Goal: Communication & Community: Share content

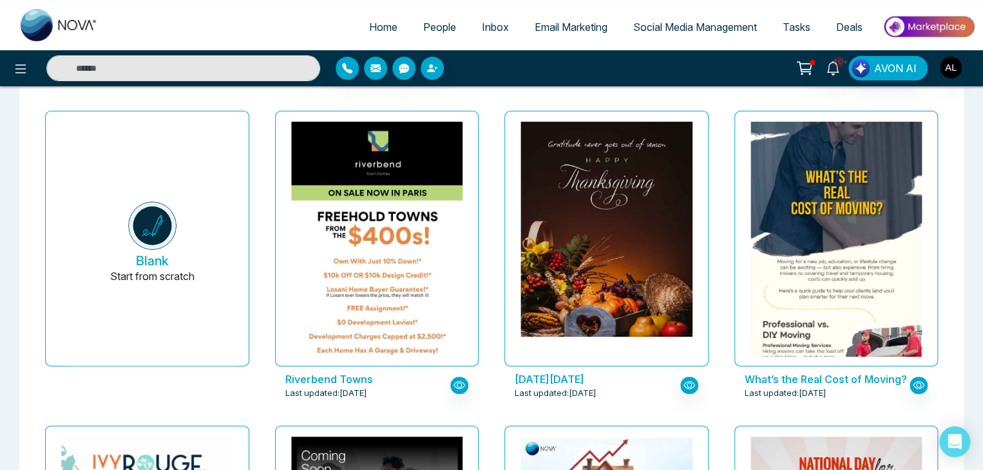
scroll to position [64, 0]
click at [428, 29] on span "People" at bounding box center [439, 27] width 33 height 13
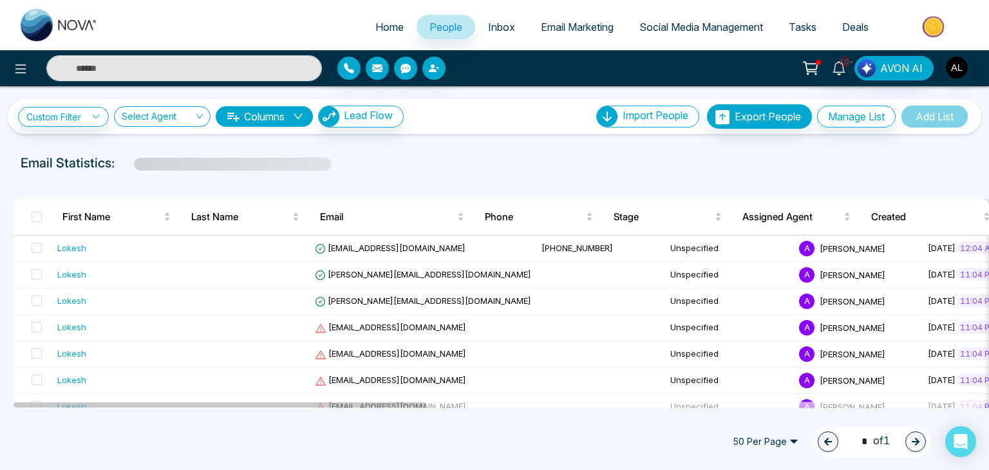
click at [498, 22] on span "Inbox" at bounding box center [501, 27] width 27 height 13
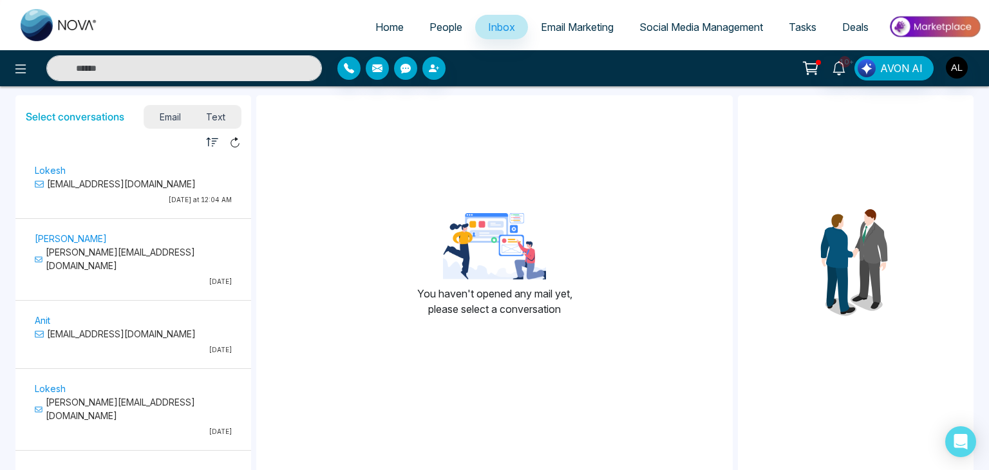
click at [150, 189] on p "lokeshjoshi6454@gmail.com" at bounding box center [133, 184] width 197 height 14
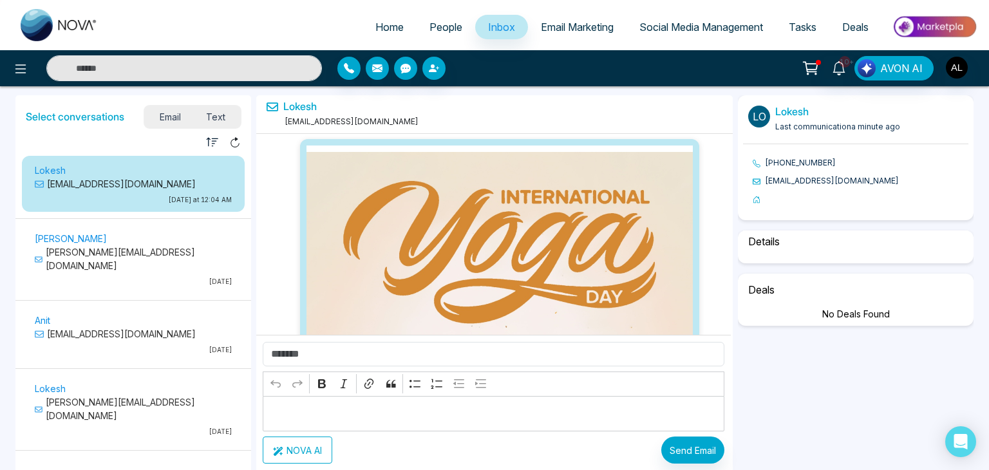
scroll to position [896, 0]
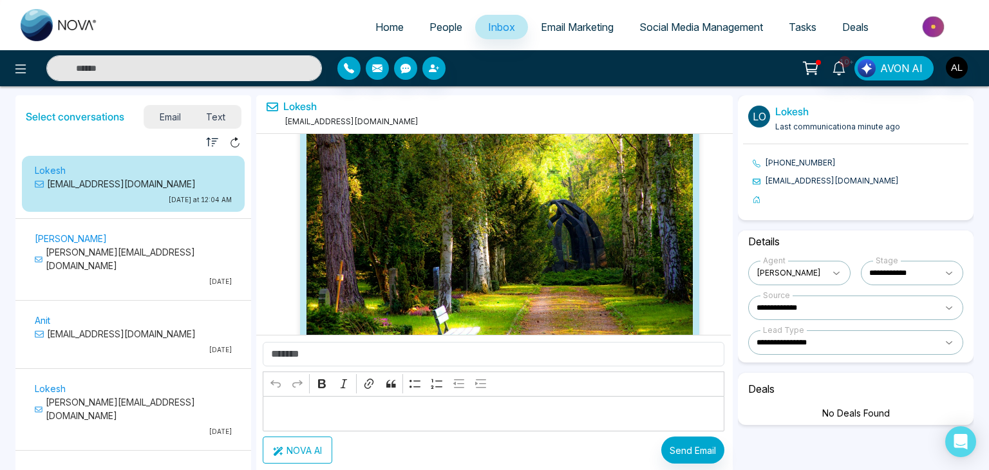
select select "*"
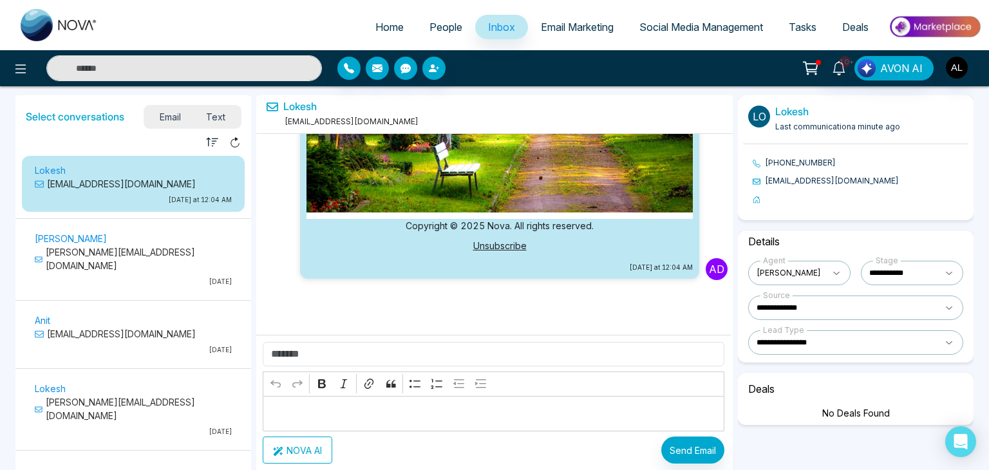
click at [437, 28] on span "People" at bounding box center [445, 27] width 33 height 13
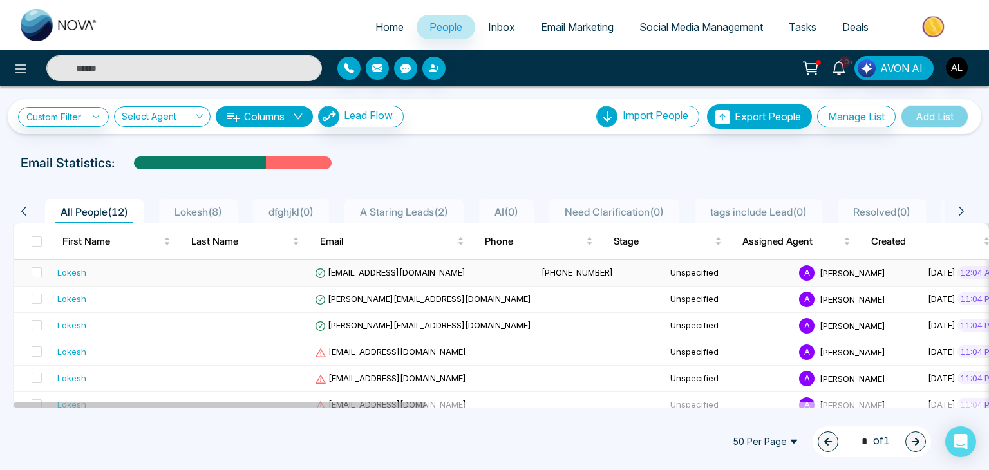
click at [375, 267] on span "lokeshjoshi6454@gmail.com" at bounding box center [390, 272] width 151 height 10
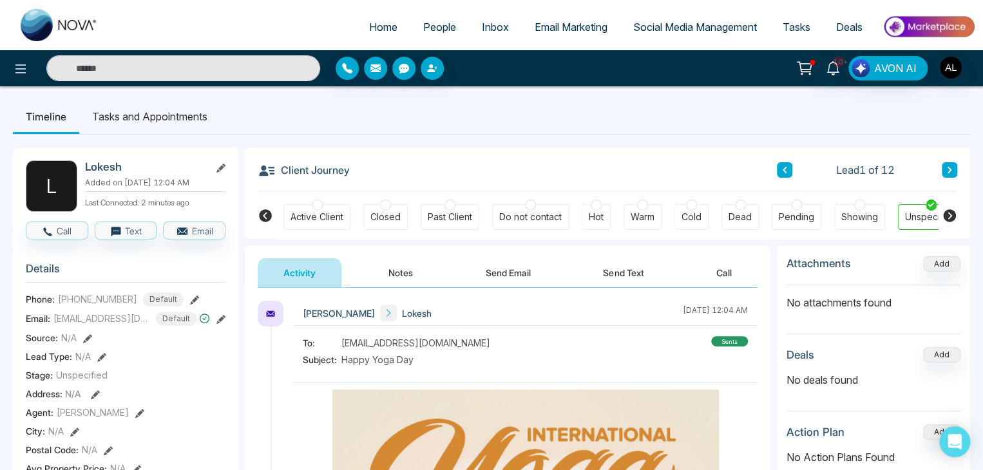
scroll to position [0, 278]
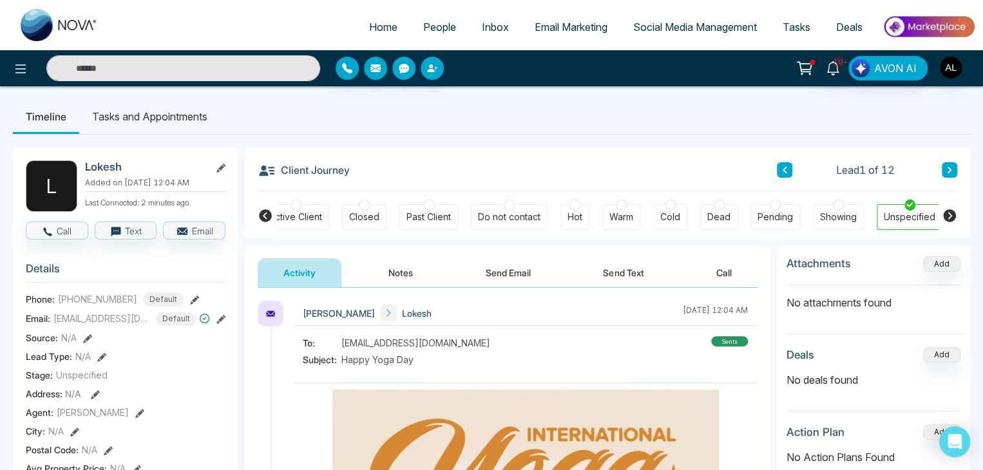
click at [505, 276] on button "Send Email" at bounding box center [508, 272] width 97 height 29
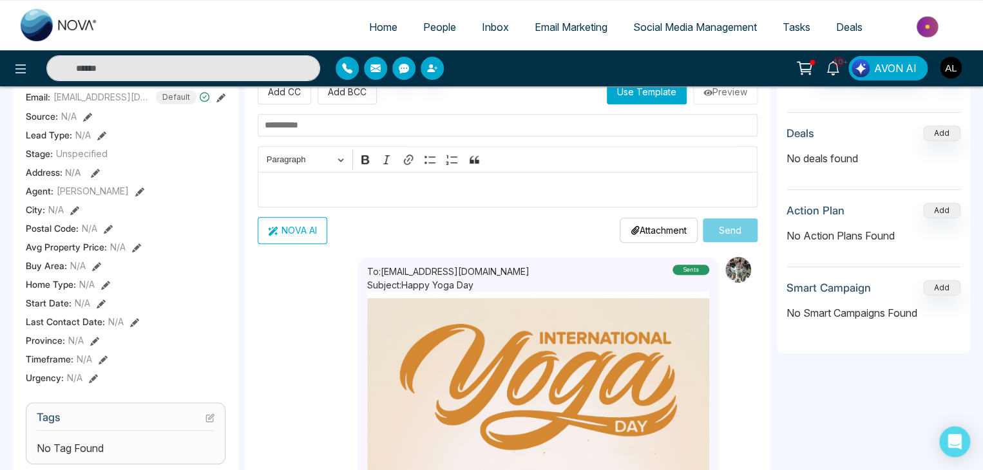
scroll to position [64, 0]
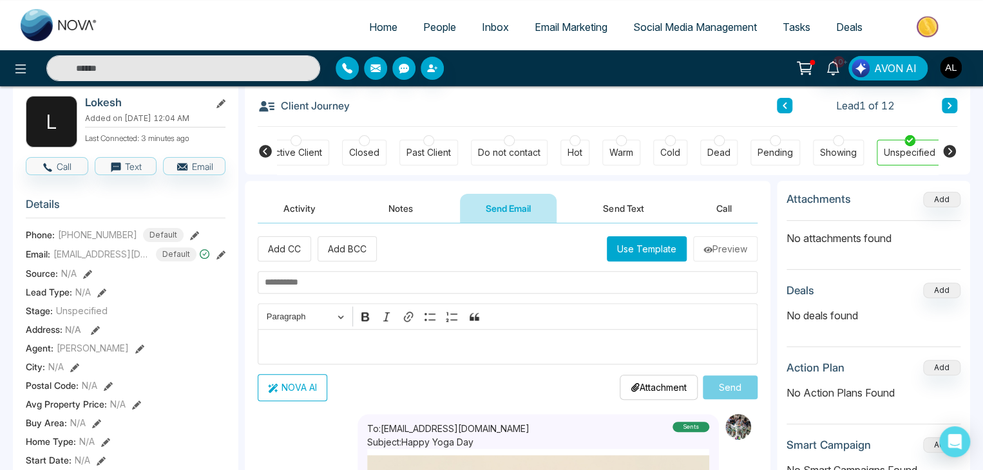
click at [401, 207] on button "Notes" at bounding box center [401, 208] width 76 height 29
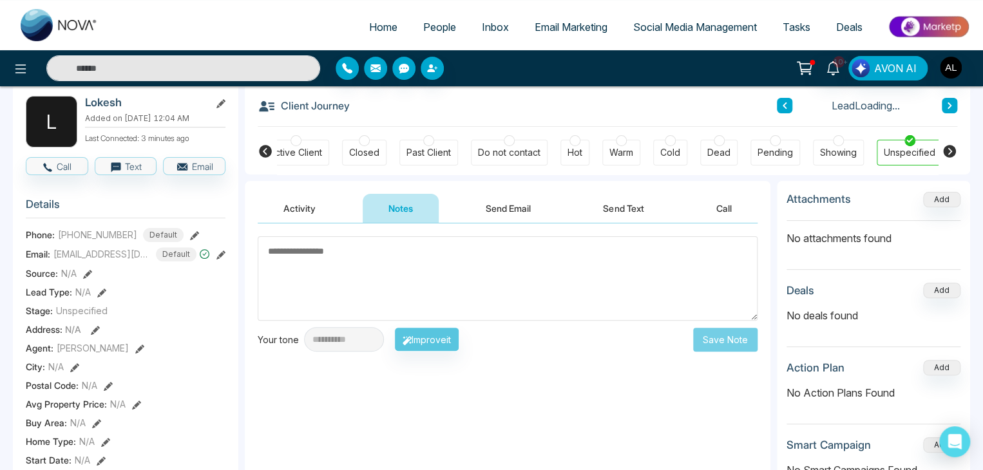
click at [508, 207] on button "Send Email" at bounding box center [508, 208] width 97 height 29
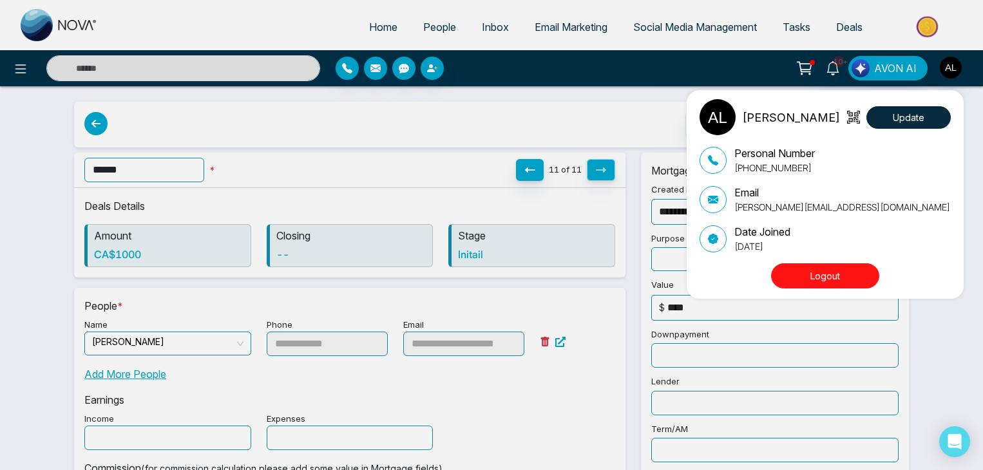
scroll to position [64, 0]
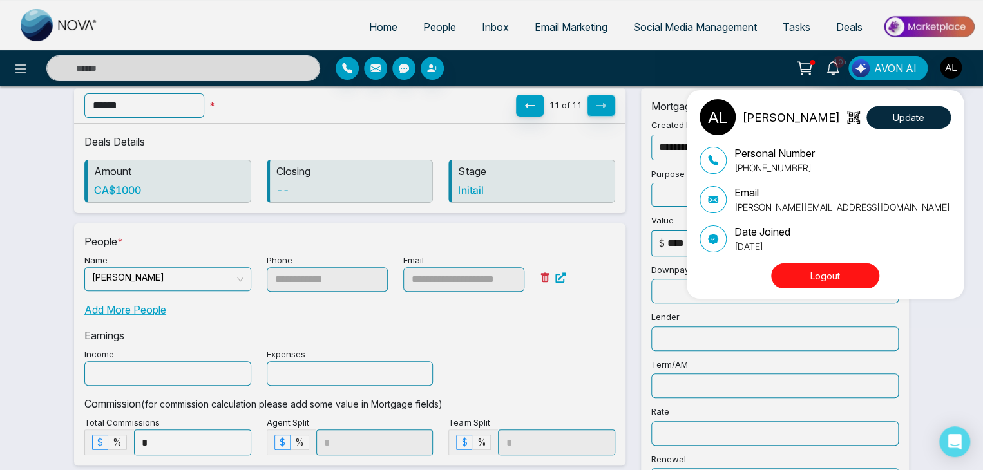
click at [428, 25] on div "ADMIN [PERSON_NAME] Update Personal Number [PHONE_NUMBER] Email [PERSON_NAME][E…" at bounding box center [491, 235] width 983 height 470
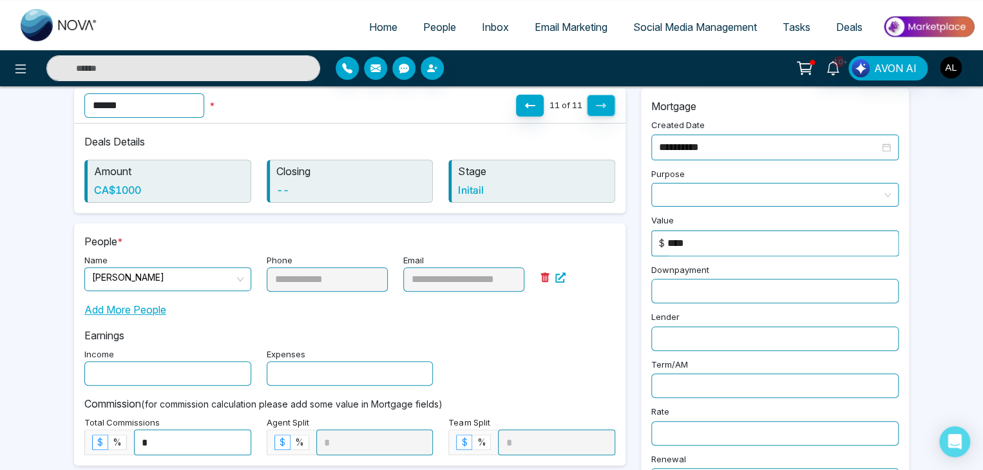
click at [428, 25] on span "People" at bounding box center [439, 27] width 33 height 13
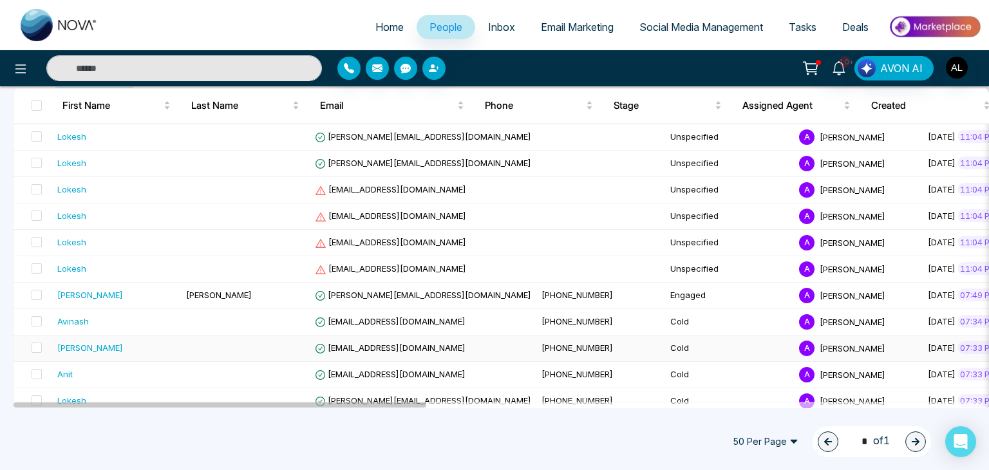
scroll to position [147, 0]
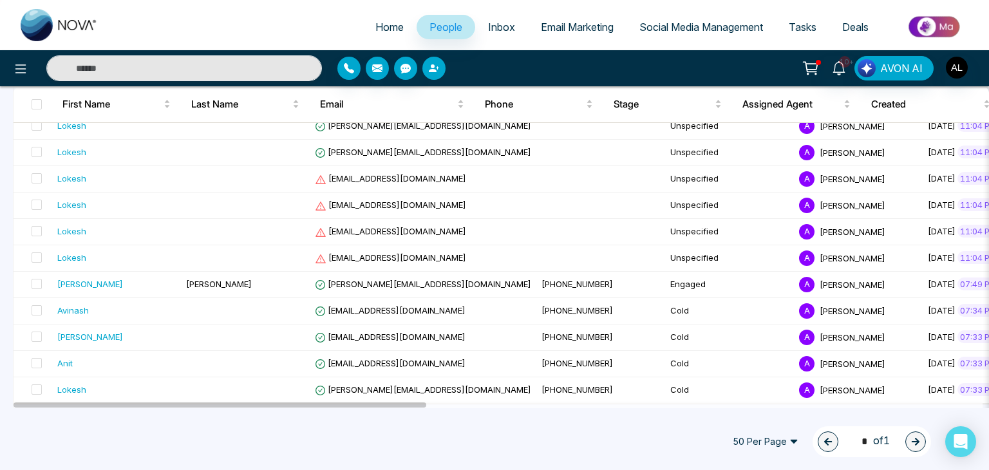
click at [435, 68] on icon "button" at bounding box center [434, 68] width 10 height 10
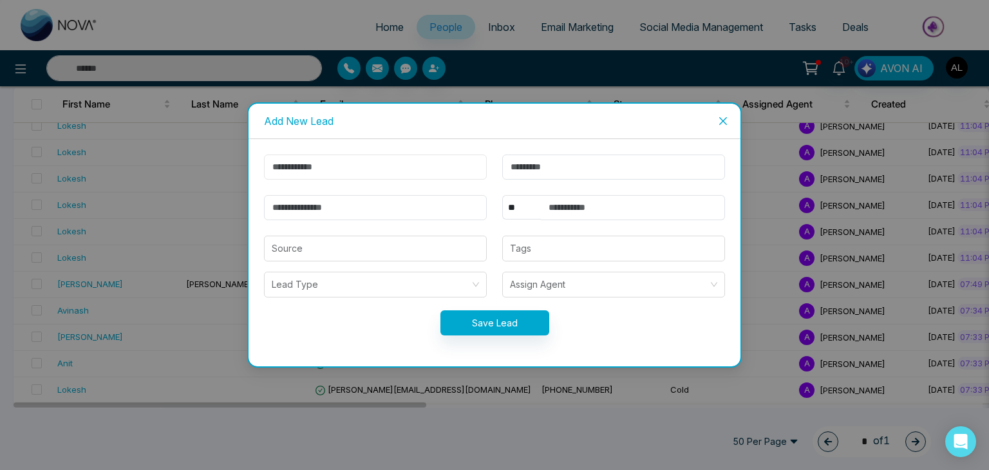
click at [314, 173] on input "text" at bounding box center [375, 167] width 223 height 25
type input "******"
click at [305, 209] on input "email" at bounding box center [375, 207] width 223 height 25
type input "**********"
click at [583, 209] on input "text" at bounding box center [633, 207] width 184 height 25
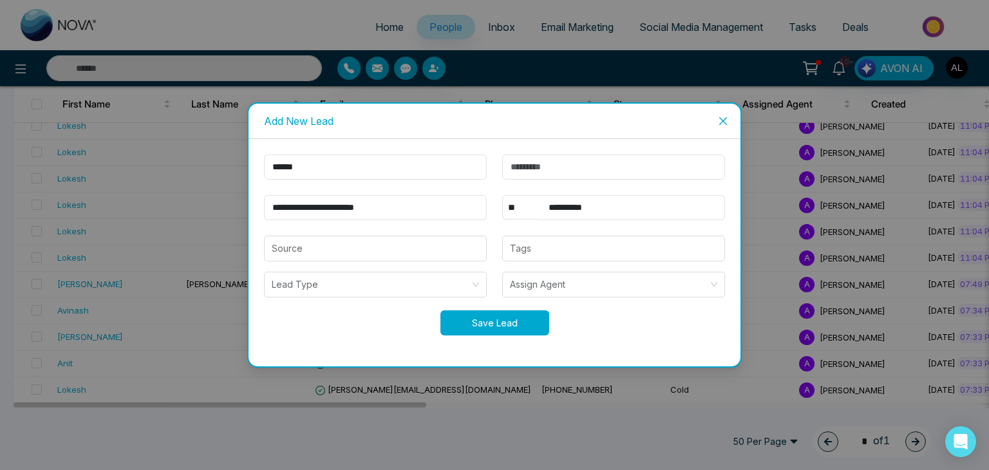
click at [546, 312] on button "Save Lead" at bounding box center [494, 322] width 109 height 25
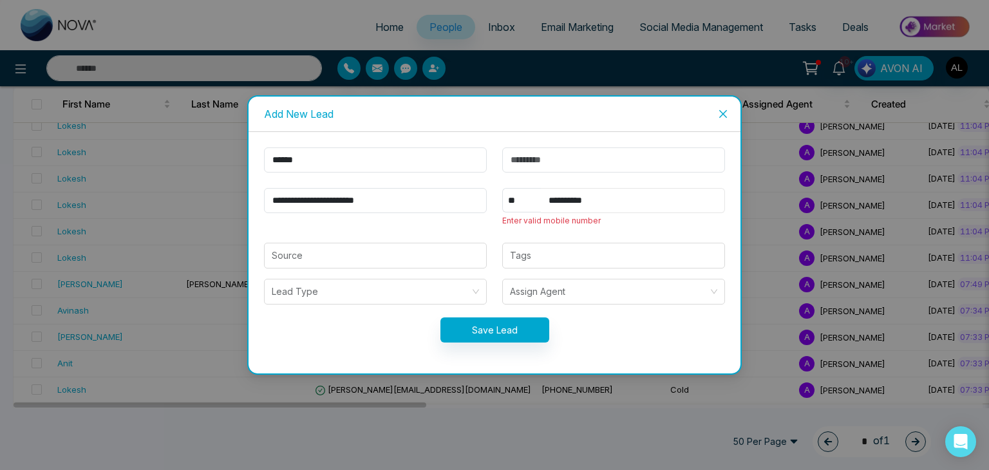
click at [570, 198] on input "**********" at bounding box center [633, 200] width 184 height 25
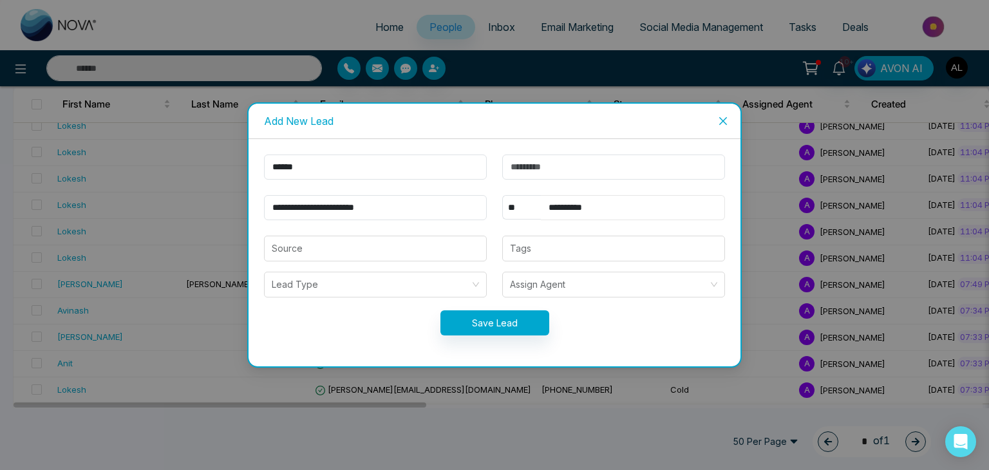
type input "**********"
click at [491, 333] on button "Save Lead" at bounding box center [494, 322] width 109 height 25
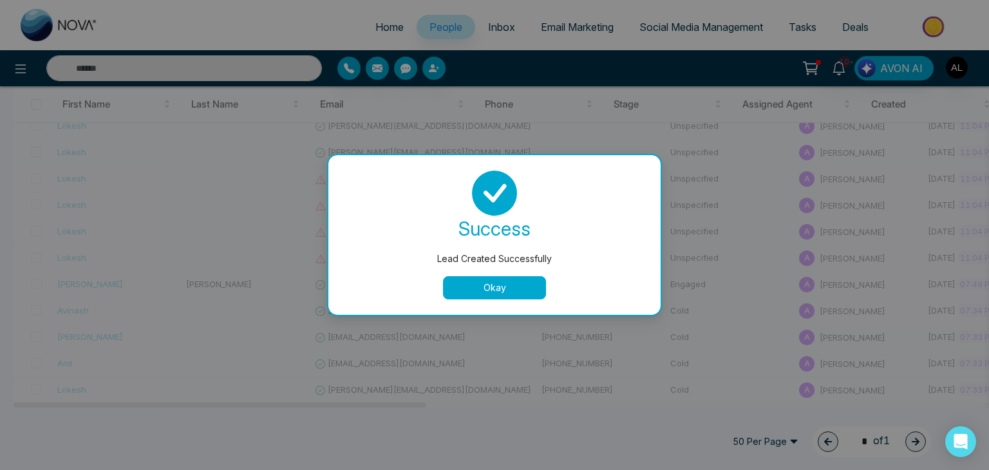
click at [499, 281] on button "Okay" at bounding box center [494, 287] width 103 height 23
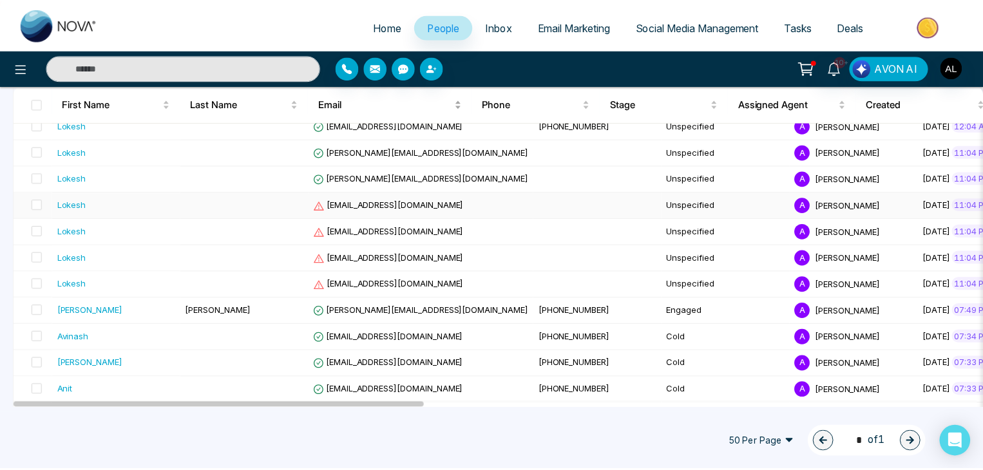
scroll to position [0, 0]
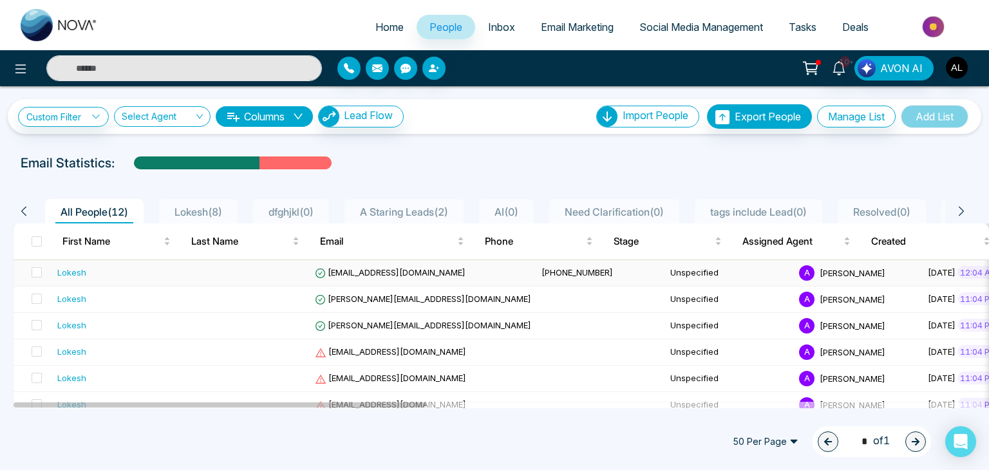
click at [391, 271] on span "lokeshjoshi6454@gmail.com" at bounding box center [390, 272] width 151 height 10
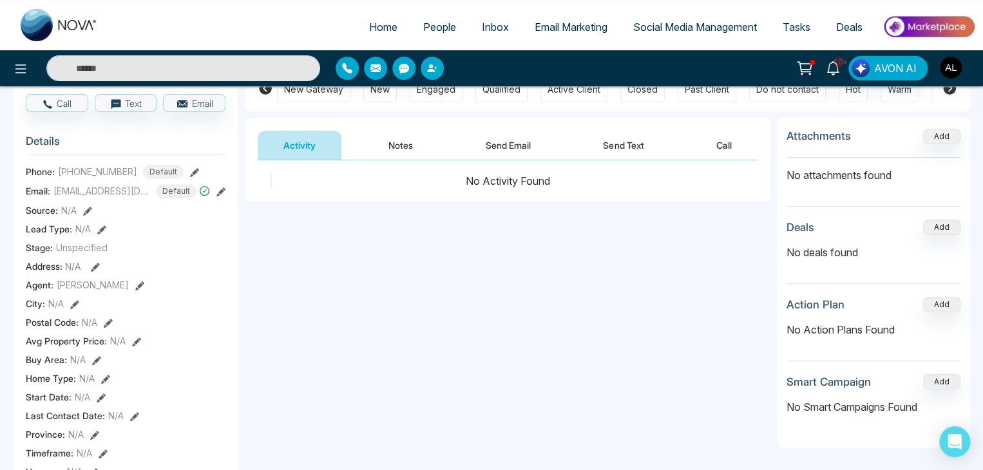
scroll to position [129, 0]
click at [519, 143] on button "Send Email" at bounding box center [508, 143] width 97 height 29
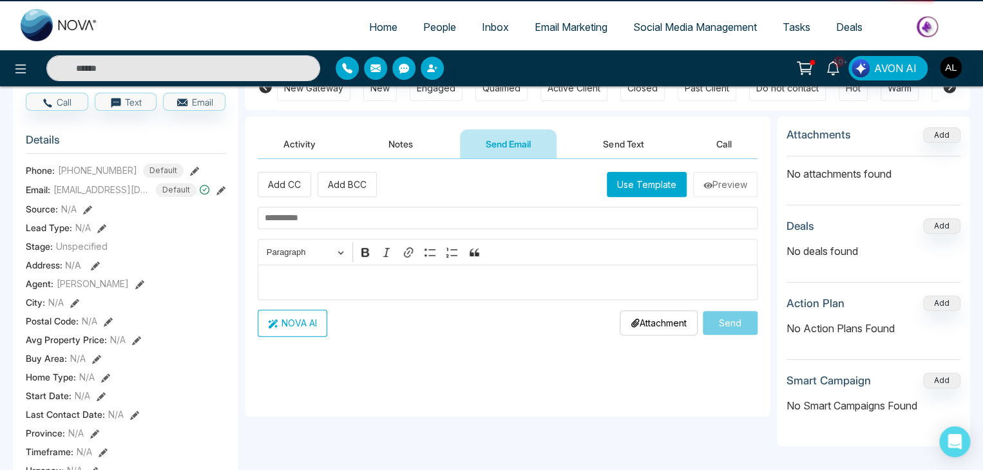
click at [621, 194] on button "Use Template" at bounding box center [647, 184] width 80 height 25
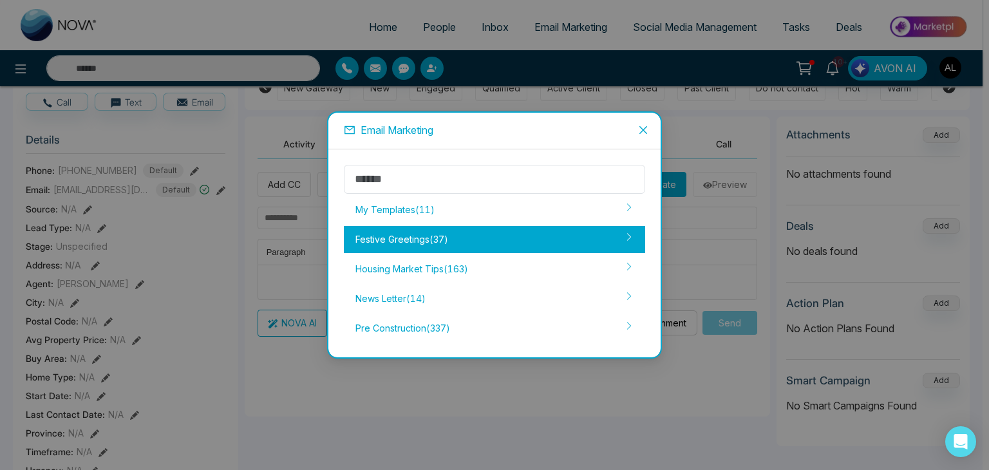
click at [475, 236] on div "Festive Greetings ( 37 )" at bounding box center [494, 239] width 301 height 27
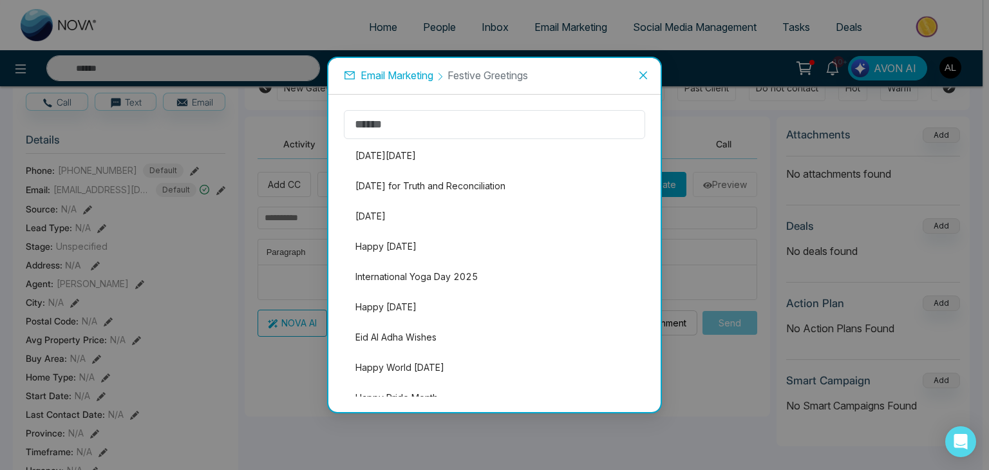
click at [416, 270] on li "International Yoga Day 2025" at bounding box center [494, 276] width 301 height 27
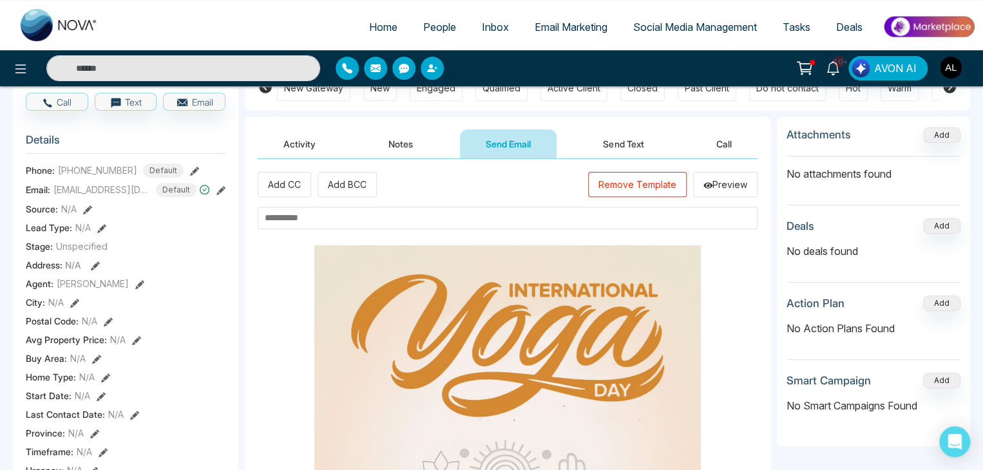
click at [332, 222] on input "text" at bounding box center [508, 218] width 500 height 23
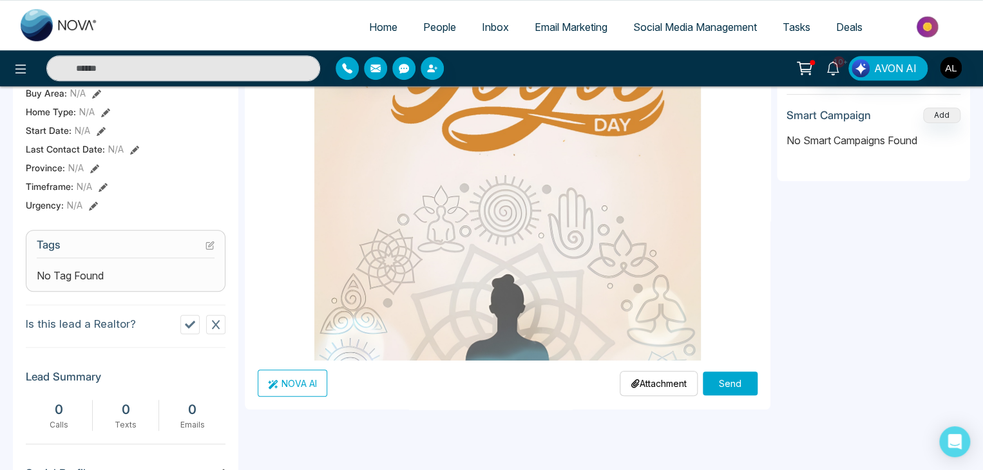
scroll to position [451, 0]
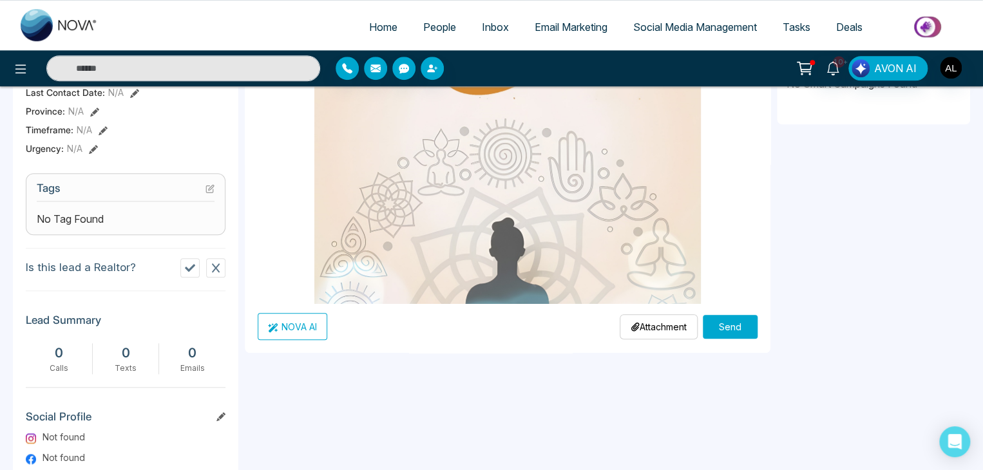
type input "**********"
click at [730, 327] on button "Send" at bounding box center [729, 327] width 55 height 24
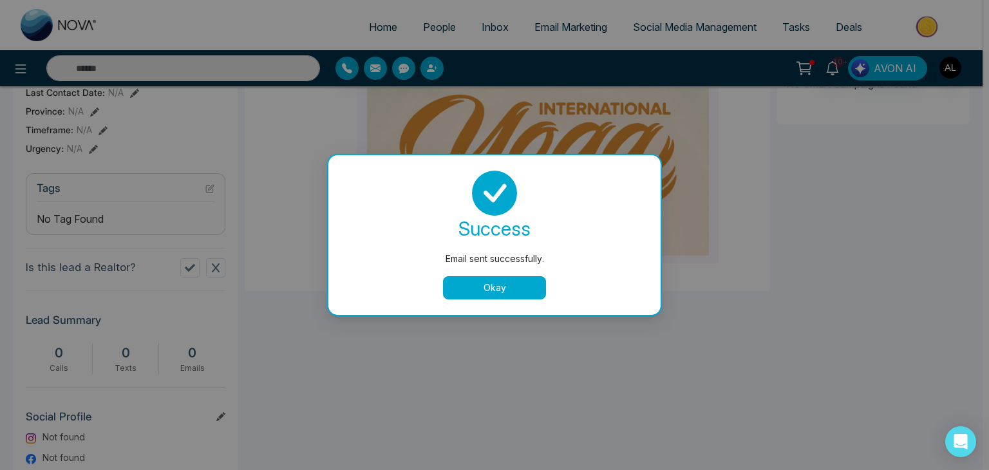
click at [489, 285] on button "Okay" at bounding box center [494, 287] width 103 height 23
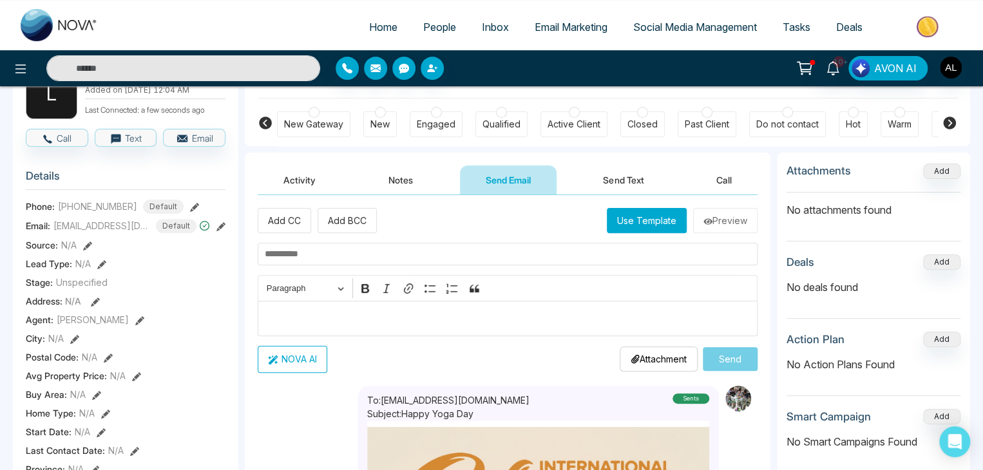
scroll to position [0, 0]
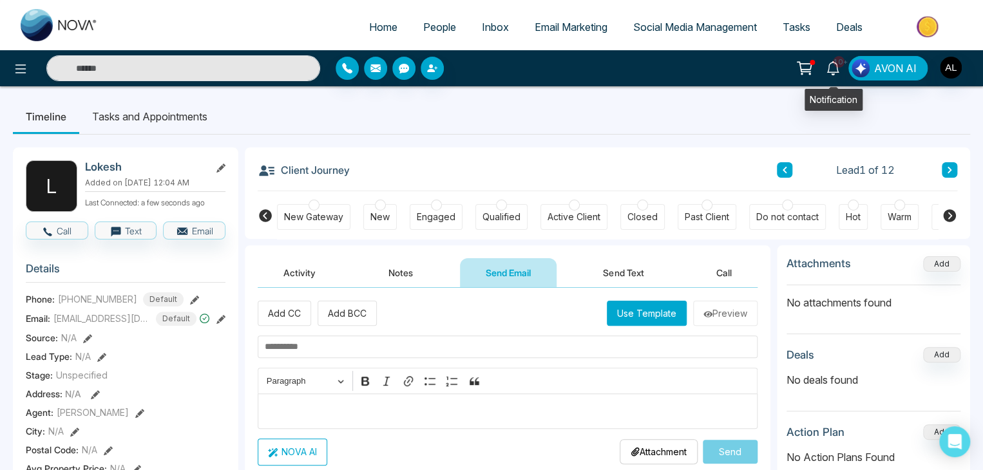
click at [836, 69] on icon at bounding box center [832, 68] width 14 height 14
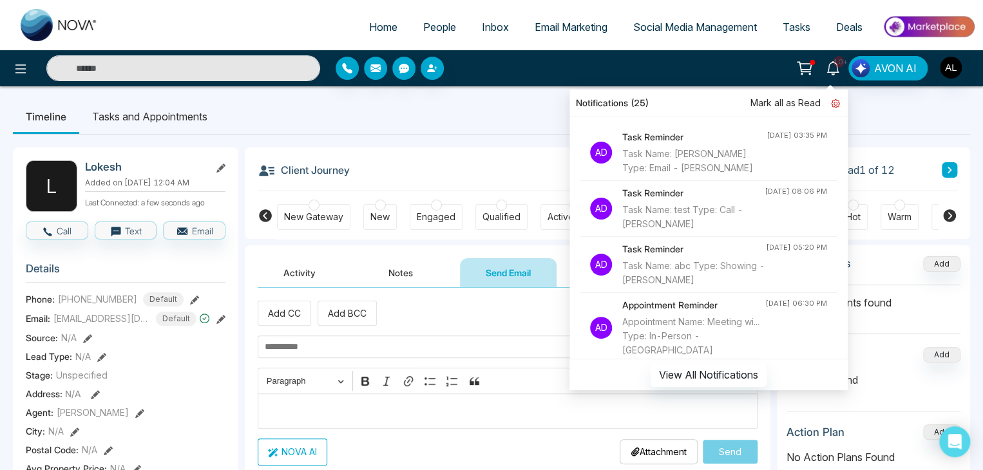
click at [832, 102] on link at bounding box center [829, 103] width 19 height 14
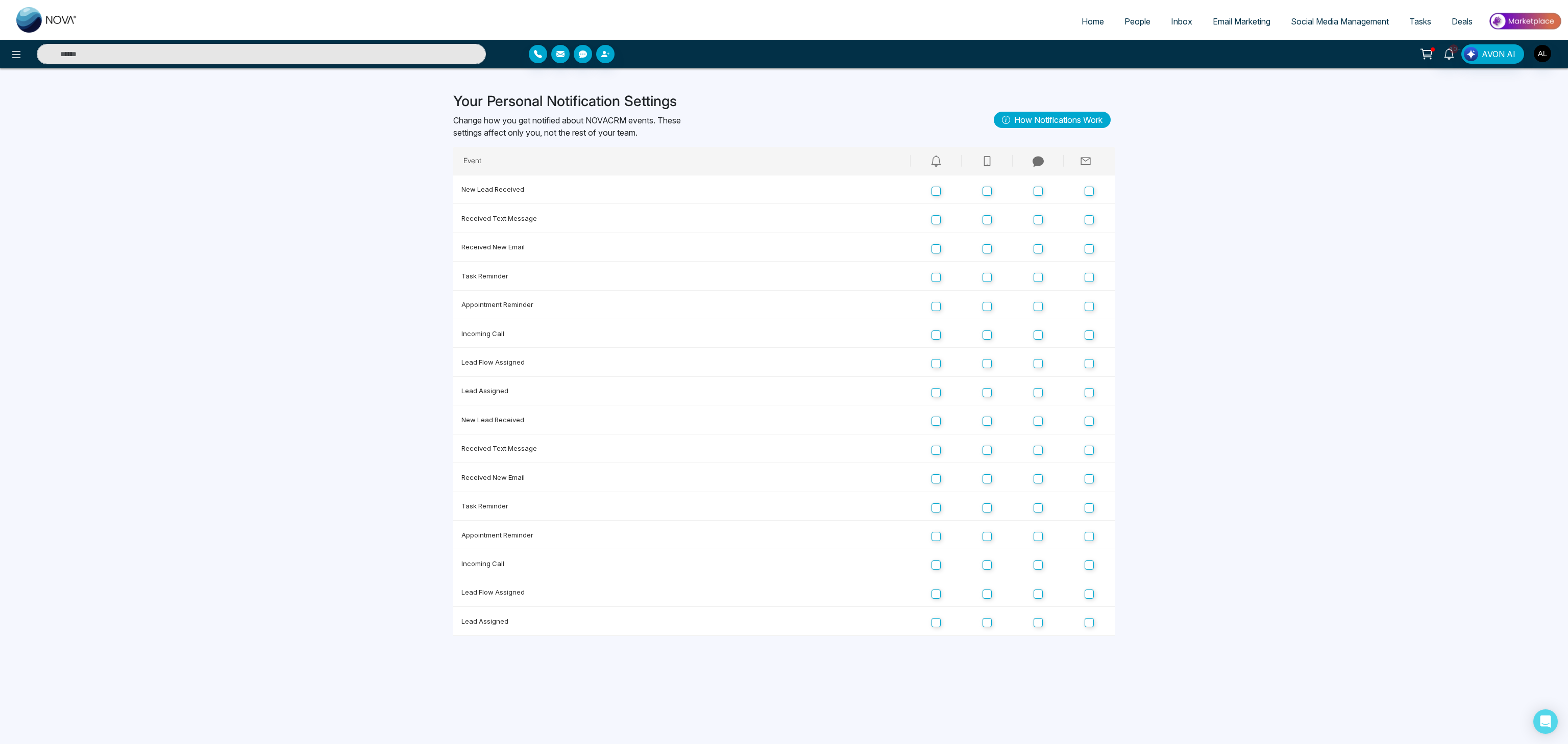
click at [778, 332] on div "Home People Inbox Email Marketing Social Media Management Tasks Deals 10+ AVON …" at bounding box center [784, 372] width 1568 height 744
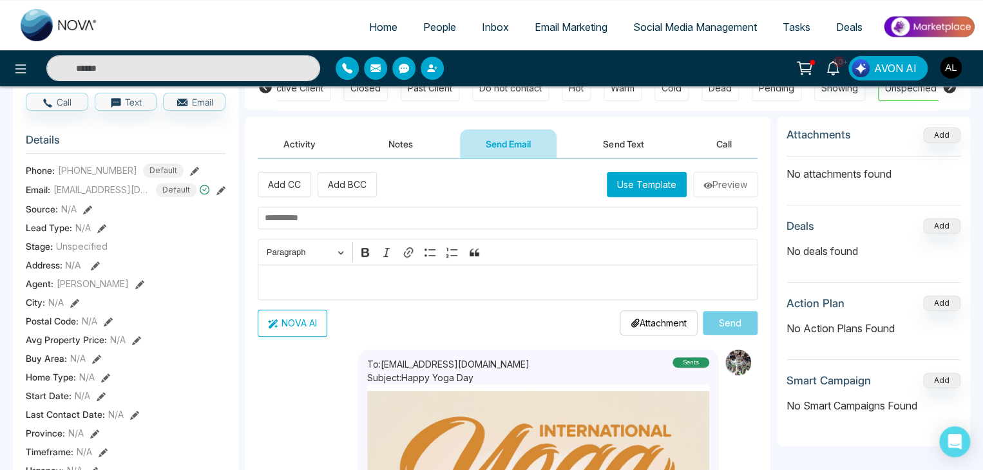
scroll to position [0, 278]
click at [949, 63] on img "button" at bounding box center [950, 68] width 22 height 22
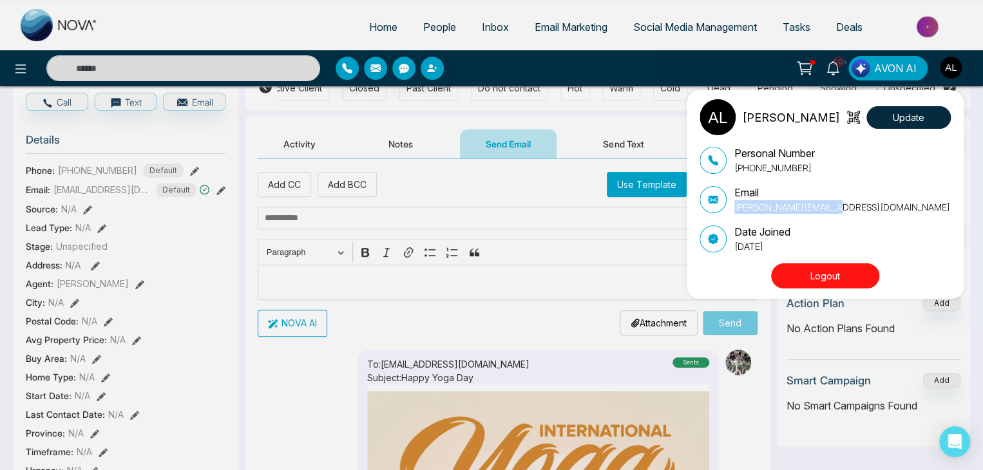
drag, startPoint x: 842, startPoint y: 207, endPoint x: 731, endPoint y: 204, distance: 110.8
click at [731, 204] on div "Email lokesh@mmnovatech.com" at bounding box center [824, 199] width 251 height 29
copy p "lokesh@mmnovatech.com"
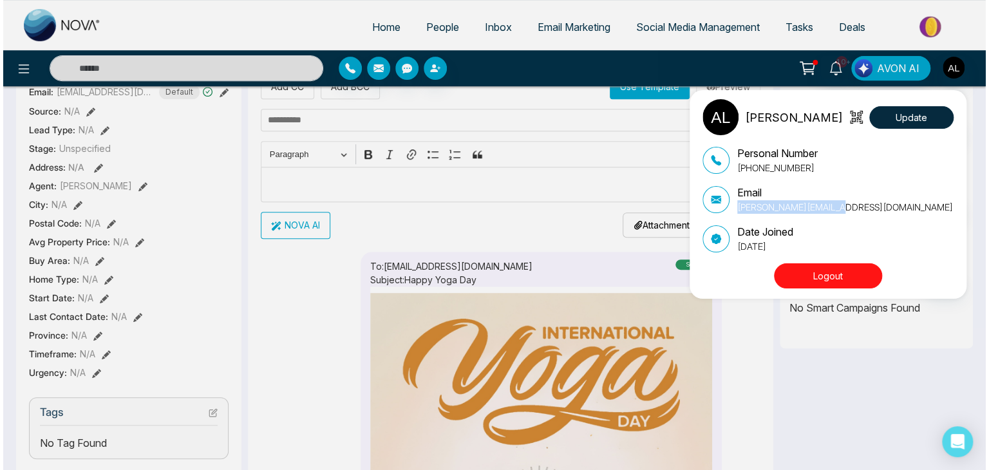
scroll to position [0, 0]
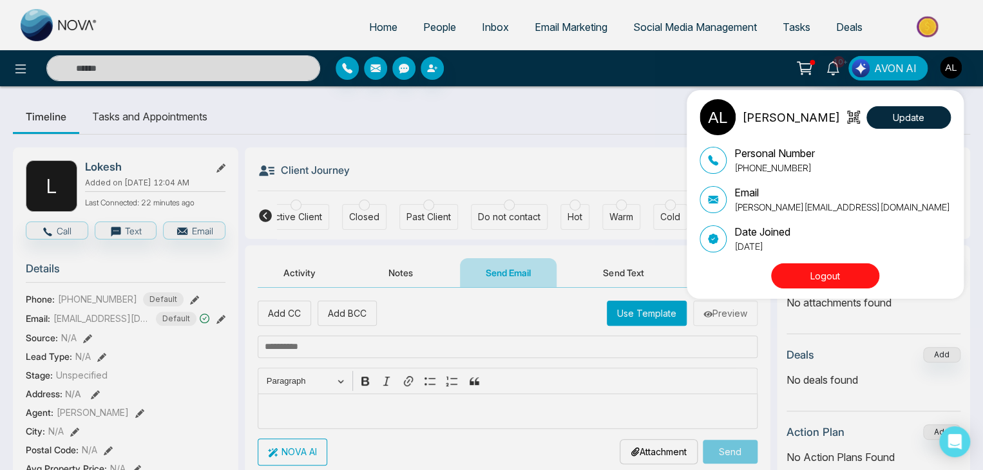
click at [478, 31] on div "ADMIN lokesh Update Personal Number +918421020309 Email lokesh@mmnovatech.com D…" at bounding box center [491, 235] width 983 height 470
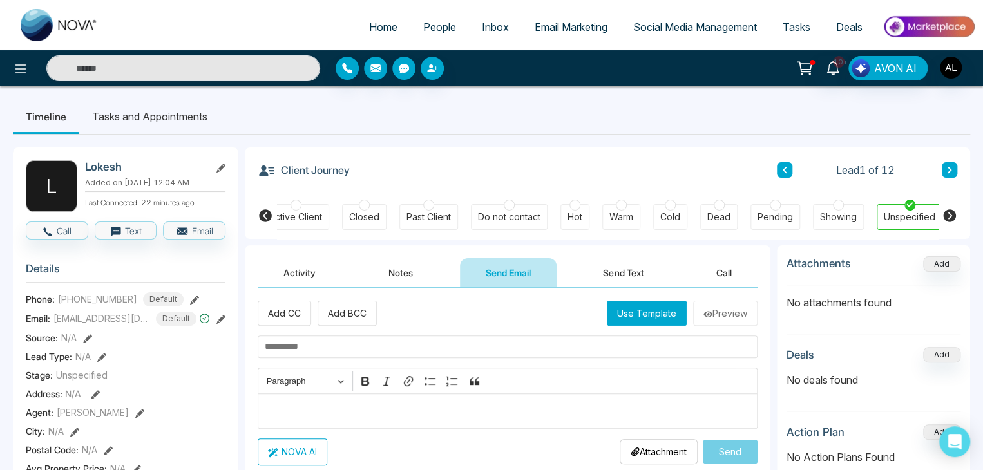
click at [482, 31] on span "Inbox" at bounding box center [495, 27] width 27 height 13
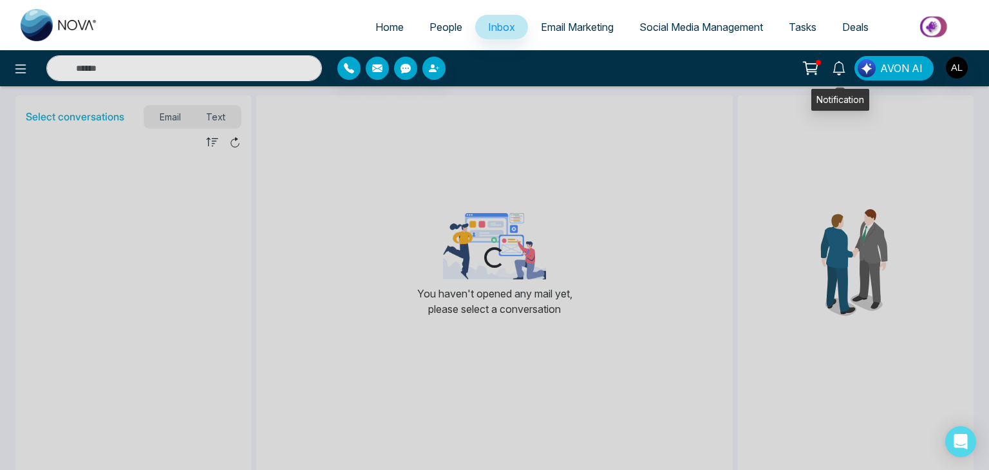
click at [832, 71] on link at bounding box center [839, 67] width 31 height 23
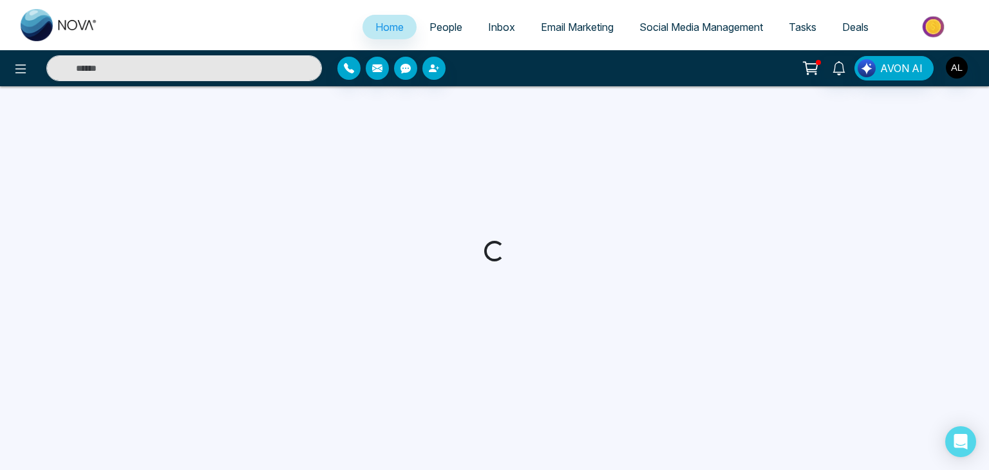
select select "*"
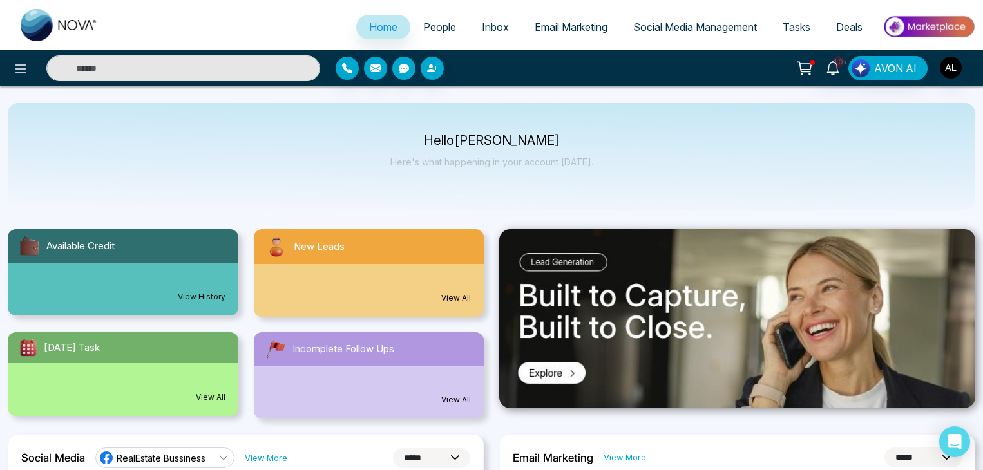
select select "*"
